Goal: Task Accomplishment & Management: Manage account settings

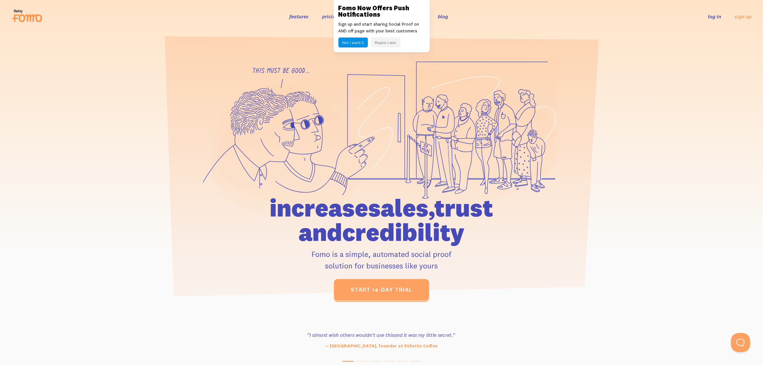
click at [714, 16] on link "log in" at bounding box center [714, 16] width 13 height 6
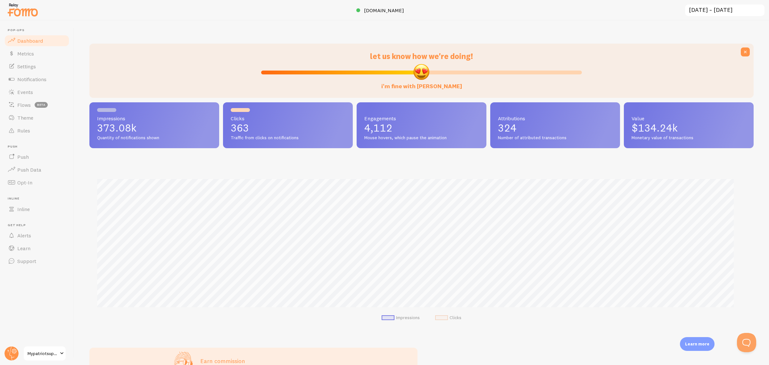
scroll to position [320279, 319789]
click at [42, 357] on span "Mypatriotsupply" at bounding box center [43, 353] width 30 height 8
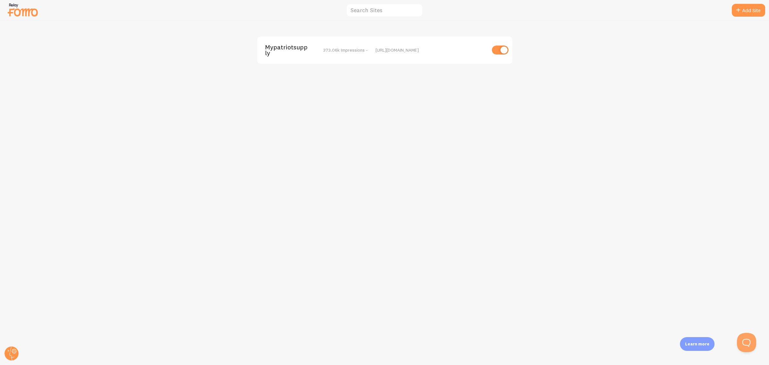
click at [28, 4] on img at bounding box center [23, 10] width 32 height 16
click at [5, 353] on circle at bounding box center [11, 353] width 14 height 14
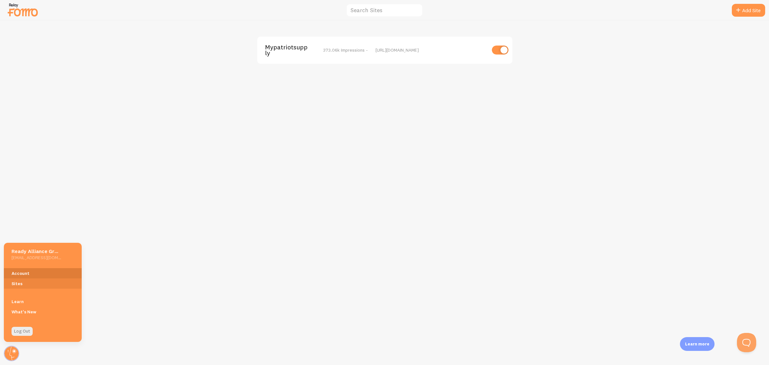
click at [29, 270] on link "Account" at bounding box center [43, 273] width 78 height 10
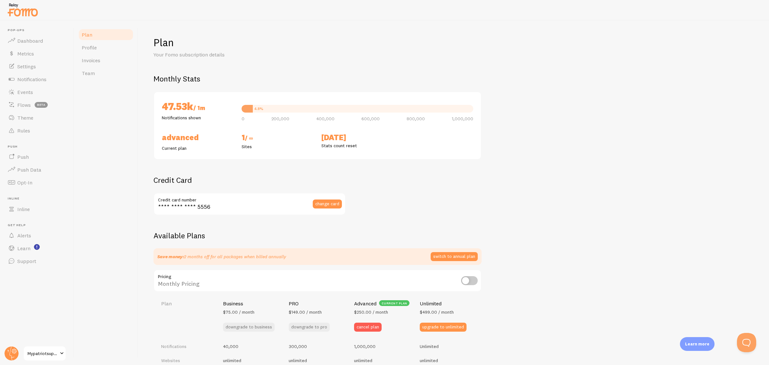
checkbox input "true"
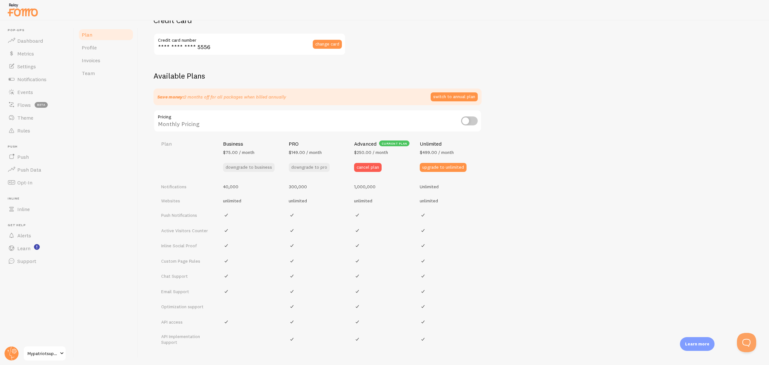
scroll to position [160, 0]
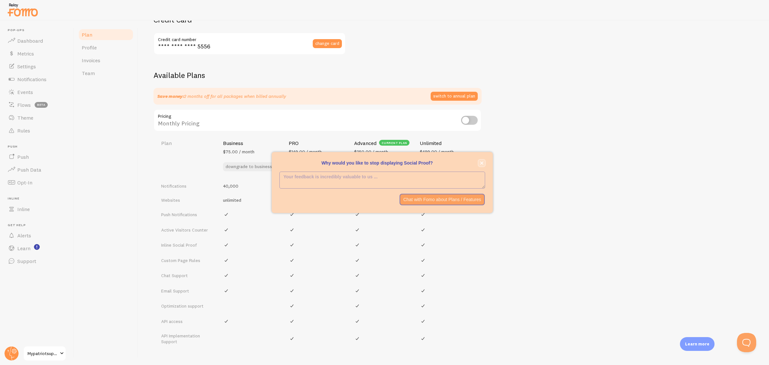
click at [484, 161] on button "close," at bounding box center [481, 163] width 7 height 7
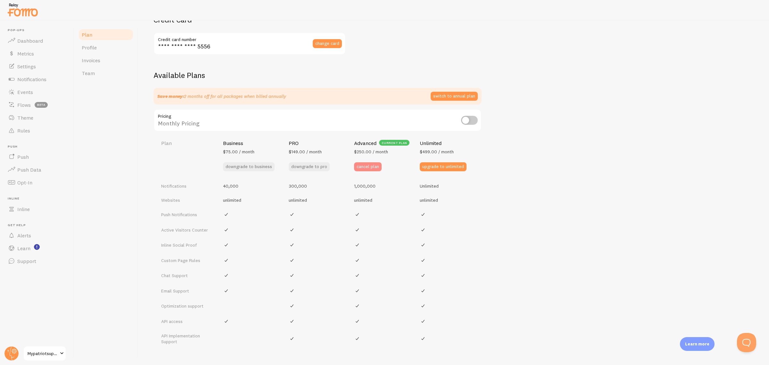
click at [367, 167] on button "cancel plan" at bounding box center [368, 166] width 28 height 9
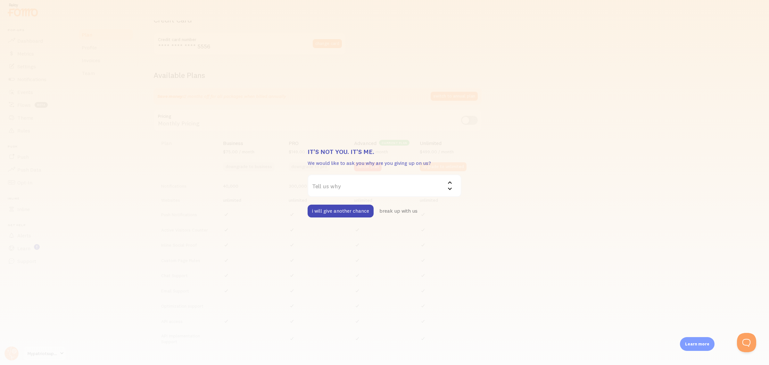
click at [363, 186] on label "Tell us why" at bounding box center [385, 185] width 154 height 22
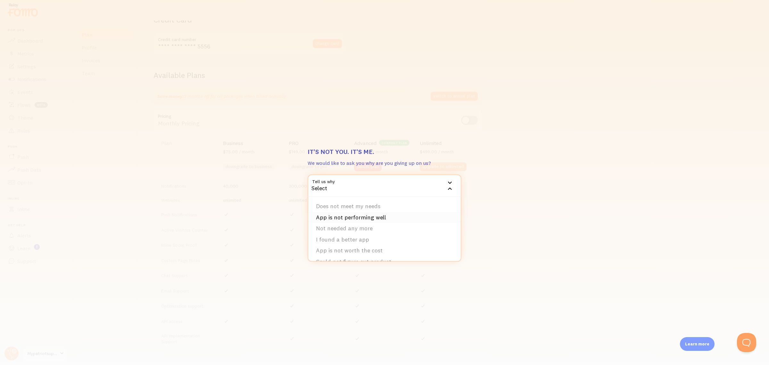
click at [385, 218] on li "App is not performing well" at bounding box center [384, 217] width 153 height 11
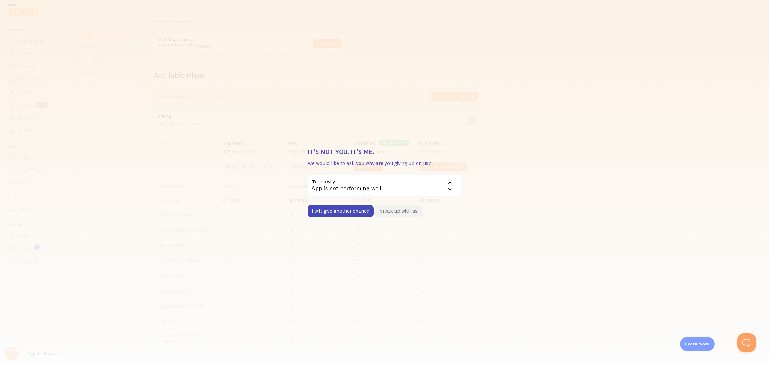
click at [401, 212] on button "break up with us" at bounding box center [398, 210] width 47 height 13
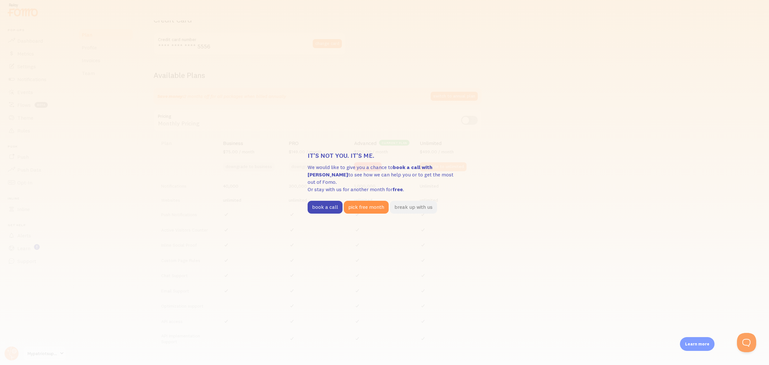
click at [408, 201] on button "break up with us" at bounding box center [413, 207] width 47 height 13
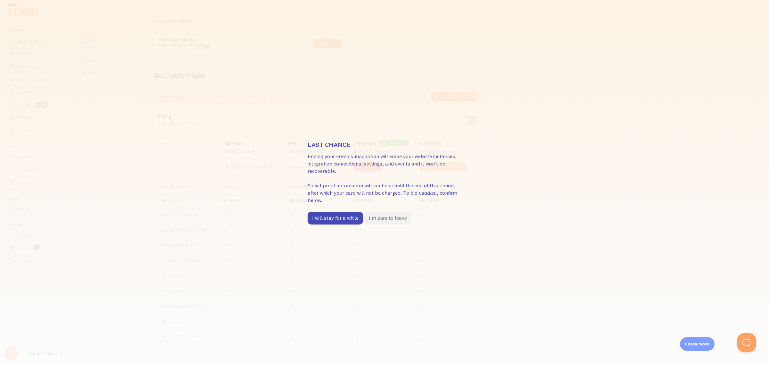
click at [386, 218] on button "I'm sure to leave" at bounding box center [387, 217] width 47 height 13
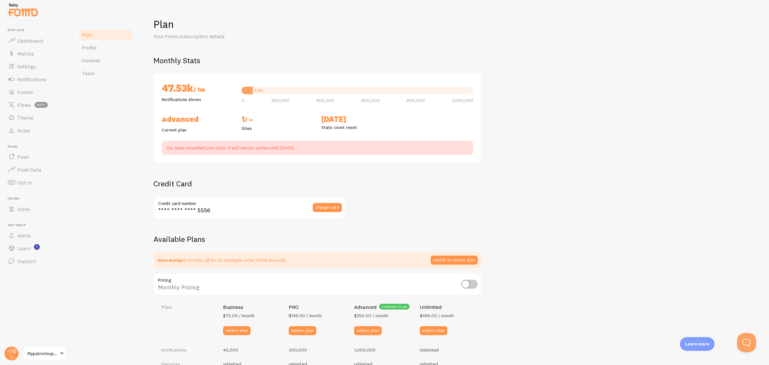
scroll to position [0, 0]
